Goal: Book appointment/travel/reservation

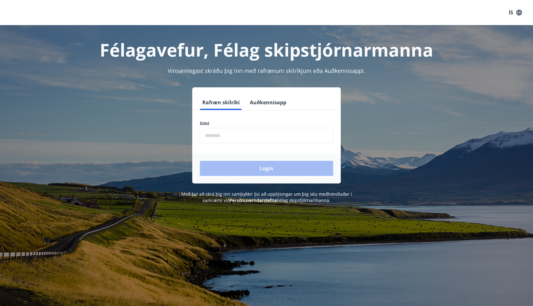
click at [237, 129] on input "phone" at bounding box center [266, 135] width 133 height 15
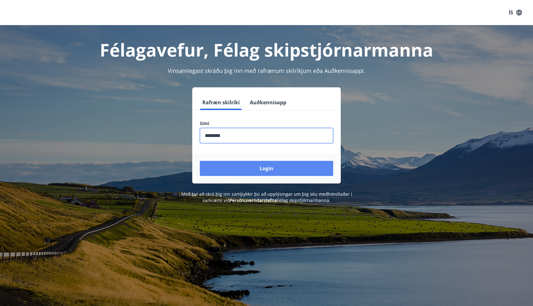
type input "********"
click at [257, 166] on button "Login" at bounding box center [266, 168] width 133 height 15
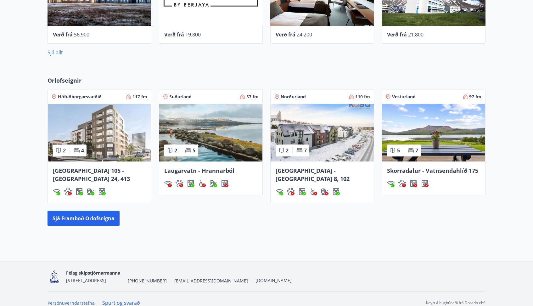
scroll to position [334, 0]
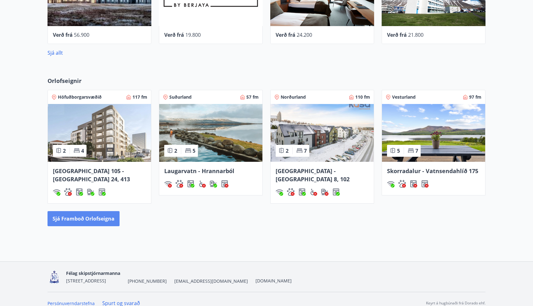
click at [103, 217] on button "Sjá framboð orlofseigna" at bounding box center [83, 218] width 72 height 15
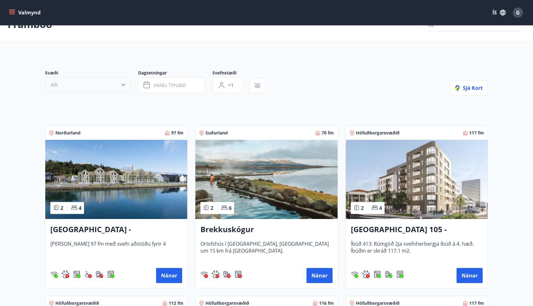
scroll to position [16, 0]
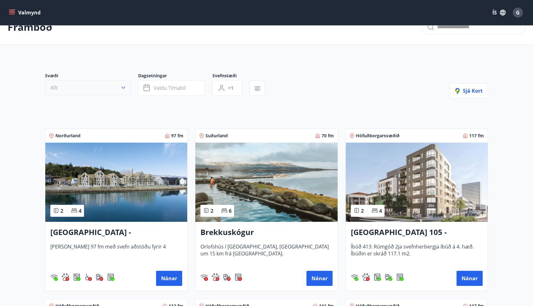
click at [119, 89] on button "Allt" at bounding box center [88, 87] width 86 height 15
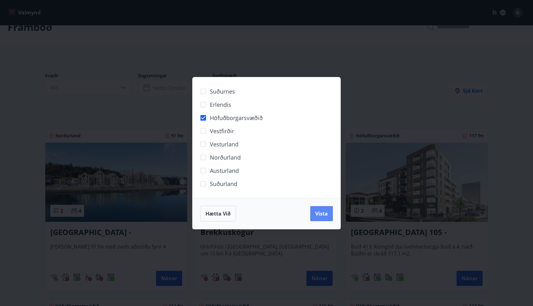
click at [321, 217] on button "Vista" at bounding box center [321, 213] width 23 height 15
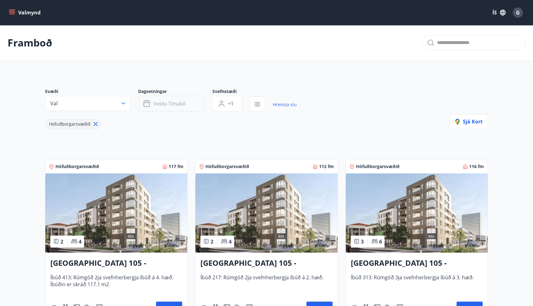
click at [181, 109] on button "Veldu tímabil" at bounding box center [171, 104] width 67 height 16
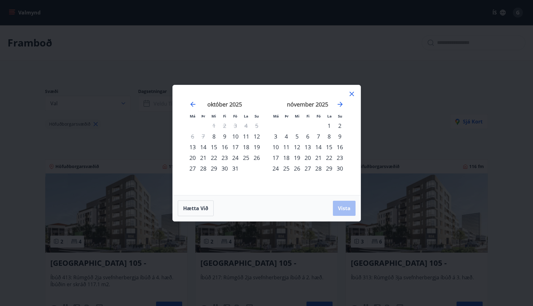
click at [217, 158] on div "22" at bounding box center [214, 158] width 11 height 11
click at [256, 160] on div "26" at bounding box center [256, 158] width 11 height 11
click at [337, 206] on button "Vista" at bounding box center [344, 208] width 23 height 15
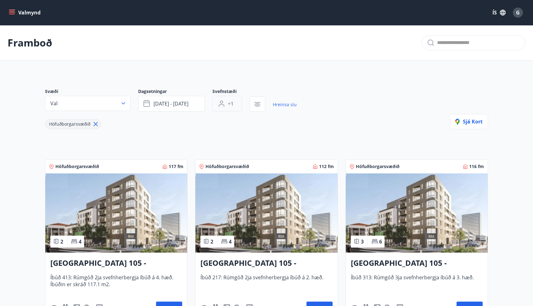
click at [232, 109] on button "+1" at bounding box center [227, 104] width 30 height 16
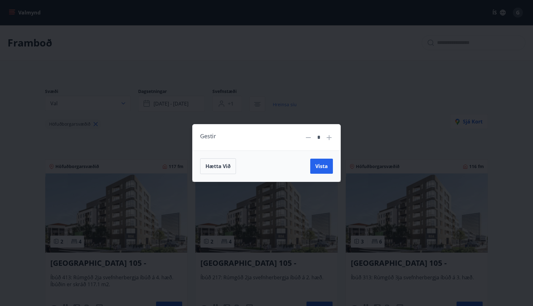
click at [328, 134] on icon at bounding box center [329, 138] width 8 height 8
type input "*"
click at [323, 165] on span "Vista" at bounding box center [321, 166] width 13 height 7
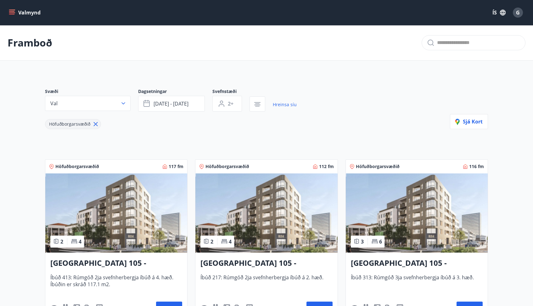
click at [327, 124] on div "Svæði Val Dagsetningar [DATE] - [DATE] Svefnstæði 2+ Hreinsa síu Höfuðborgarsvæ…" at bounding box center [266, 108] width 443 height 41
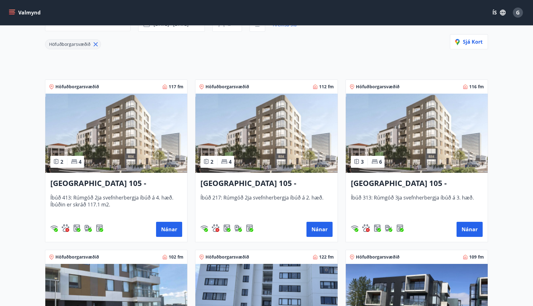
scroll to position [97, 0]
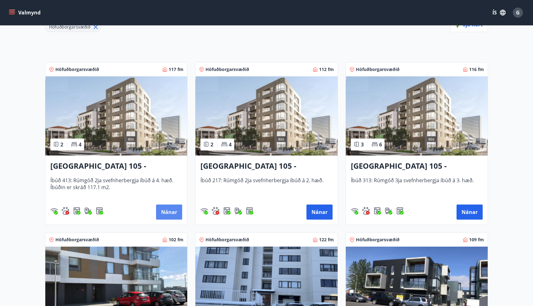
click at [167, 218] on button "Nánar" at bounding box center [169, 212] width 26 height 15
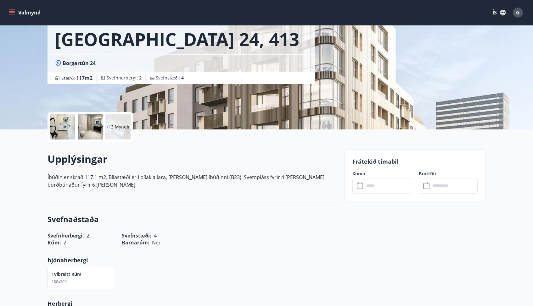
scroll to position [77, 0]
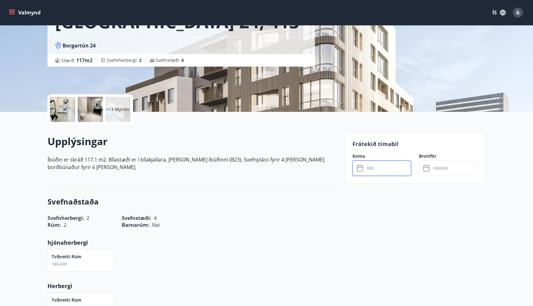
click at [380, 162] on input "text" at bounding box center [387, 168] width 47 height 15
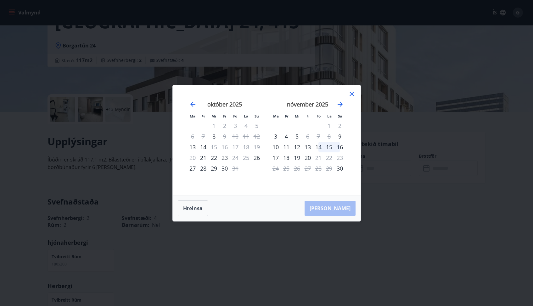
click at [350, 97] on icon at bounding box center [352, 94] width 8 height 8
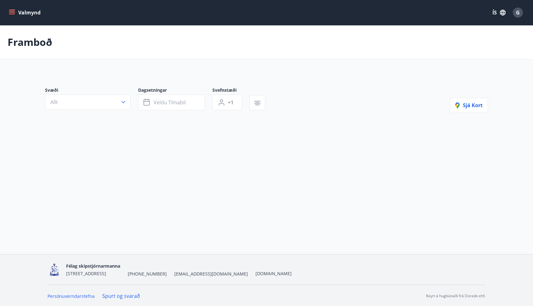
type input "*"
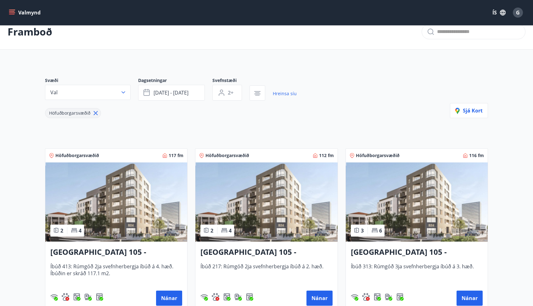
scroll to position [17, 0]
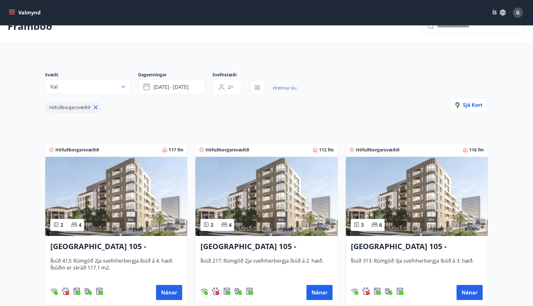
click at [266, 247] on h3 "[GEOGRAPHIC_DATA] 105 - [GEOGRAPHIC_DATA] 24, 217" at bounding box center [266, 246] width 132 height 11
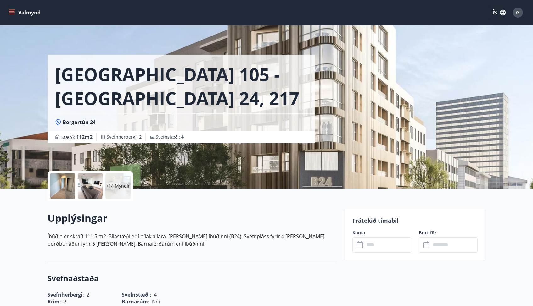
click at [376, 247] on input "text" at bounding box center [387, 244] width 47 height 15
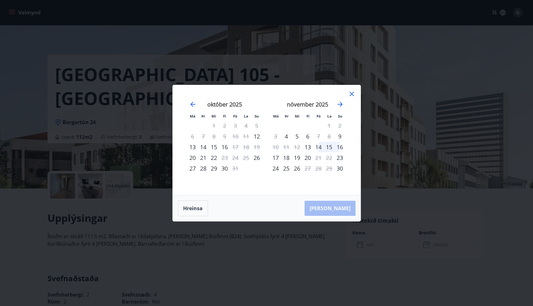
click at [348, 92] on icon at bounding box center [352, 94] width 8 height 8
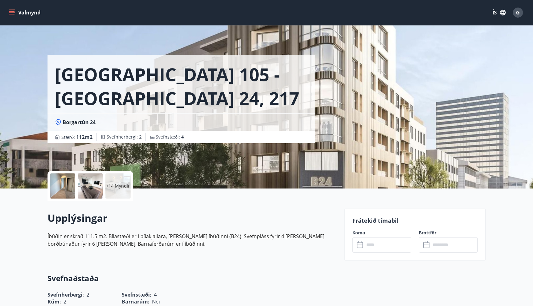
click at [26, 15] on button "Valmynd" at bounding box center [26, 12] width 36 height 11
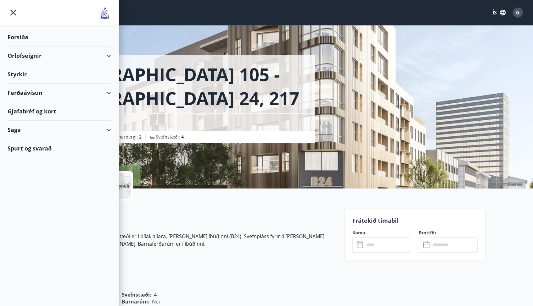
click at [51, 57] on div "Orlofseignir" at bounding box center [59, 56] width 103 height 19
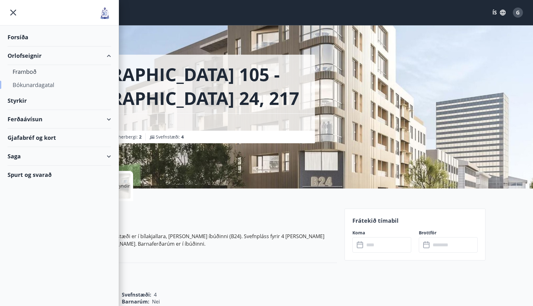
click at [46, 84] on div "Bókunardagatal" at bounding box center [59, 84] width 93 height 13
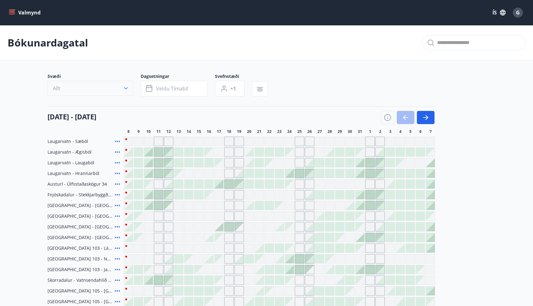
click at [122, 83] on button "Allt" at bounding box center [90, 88] width 86 height 15
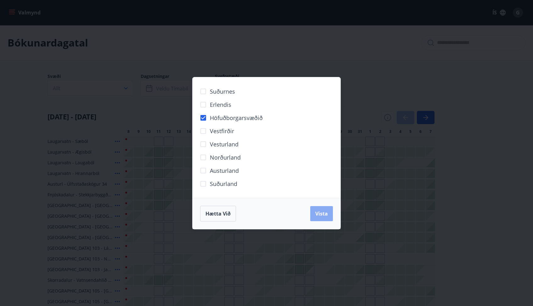
click at [323, 217] on span "Vista" at bounding box center [321, 213] width 13 height 7
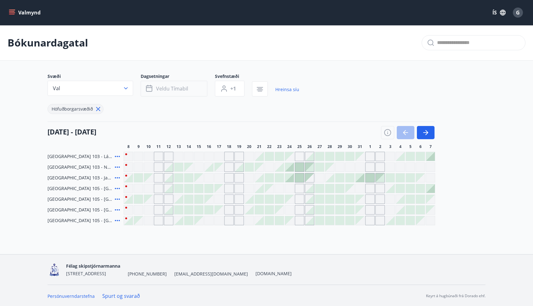
click at [169, 92] on span "Veldu tímabil" at bounding box center [172, 88] width 32 height 7
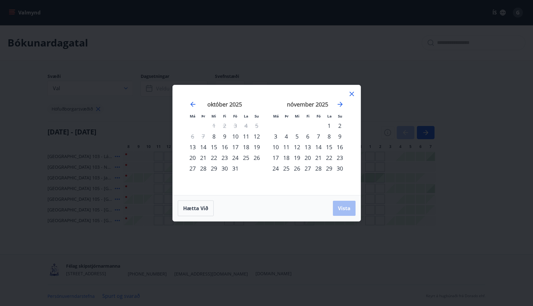
click at [214, 160] on div "22" at bounding box center [214, 158] width 11 height 11
click at [256, 158] on div "26" at bounding box center [256, 158] width 11 height 11
click at [341, 204] on button "Vista" at bounding box center [344, 208] width 23 height 15
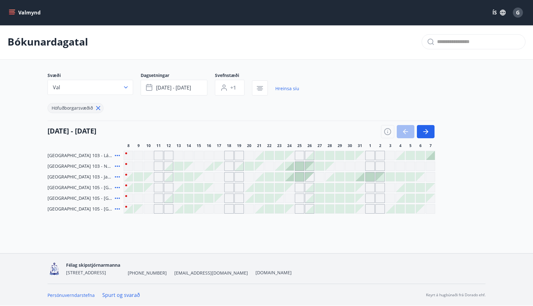
scroll to position [1, 0]
click at [54, 132] on h4 "[DATE] - [DATE]" at bounding box center [71, 130] width 49 height 9
drag, startPoint x: 99, startPoint y: 130, endPoint x: 52, endPoint y: 129, distance: 47.5
click at [52, 128] on h4 "[DATE] - [DATE]" at bounding box center [71, 130] width 49 height 9
click at [268, 154] on div at bounding box center [269, 155] width 9 height 9
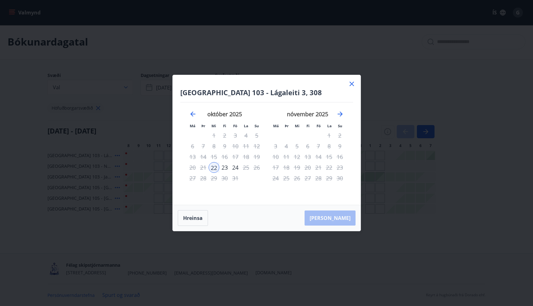
click at [353, 81] on icon at bounding box center [352, 84] width 8 height 8
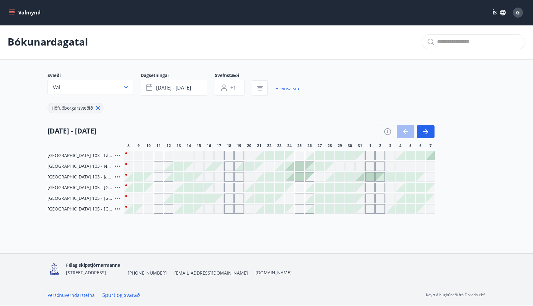
click at [288, 201] on div "Gráir dagar eru ekki bókanlegir" at bounding box center [289, 198] width 9 height 9
click at [290, 199] on div "Gráir dagar eru ekki bókanlegir" at bounding box center [289, 198] width 9 height 9
click at [272, 235] on div "Bókunardagatal Svæði Val Dagsetningar [DATE] - [DATE] Svefnstæði +1 Hreinsa síu…" at bounding box center [266, 131] width 533 height 215
click at [280, 168] on div at bounding box center [279, 166] width 9 height 9
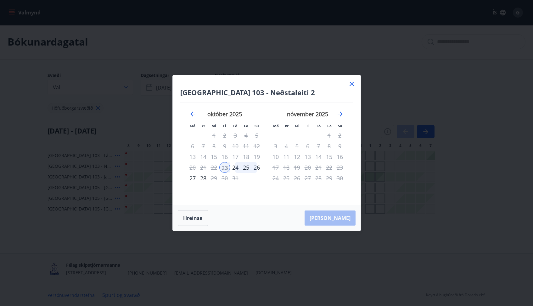
click at [256, 171] on div "26" at bounding box center [256, 167] width 11 height 11
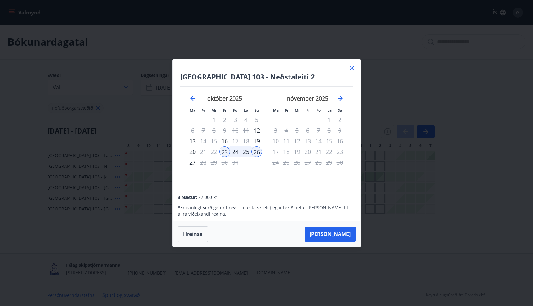
click at [346, 70] on div "[GEOGRAPHIC_DATA] 103 - Neðstaleiti 2 Má Þr Mi Fi Fö La Su Má Þr Mi Fi Fö La Su…" at bounding box center [267, 124] width 188 height 130
click at [337, 99] on icon "Move forward to switch to the next month." at bounding box center [340, 99] width 8 height 8
click at [350, 69] on icon at bounding box center [352, 68] width 8 height 8
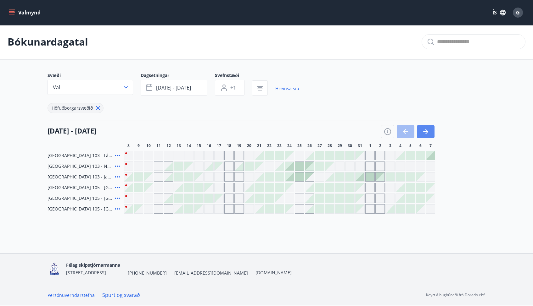
click at [420, 136] on button "button" at bounding box center [426, 131] width 18 height 13
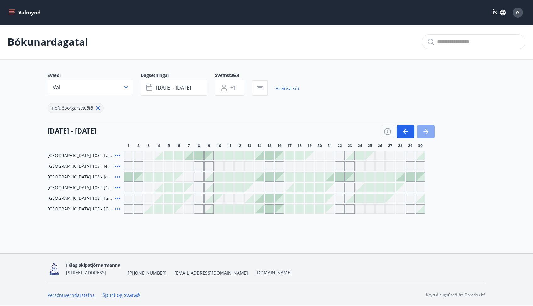
click at [421, 136] on button "button" at bounding box center [426, 131] width 18 height 13
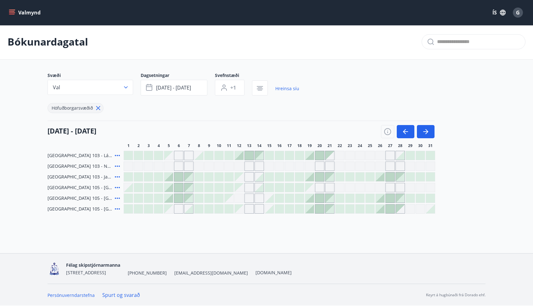
click at [514, 12] on div "G" at bounding box center [518, 13] width 10 height 10
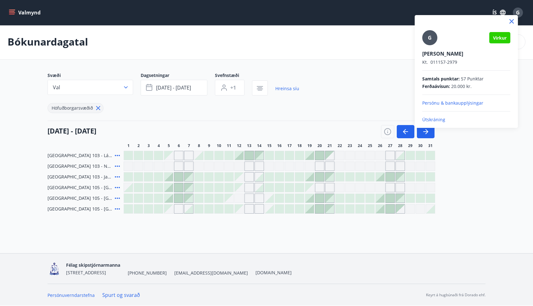
click at [438, 118] on p "Útskráning" at bounding box center [466, 120] width 88 height 6
